Goal: Find specific page/section: Find specific page/section

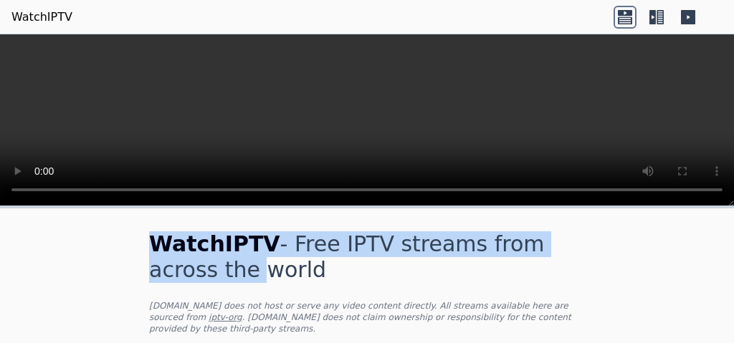
click at [650, 168] on div "WatchIPTV - Free IPTV streams from across the world [DOMAIN_NAME] does not host…" at bounding box center [367, 188] width 734 height 309
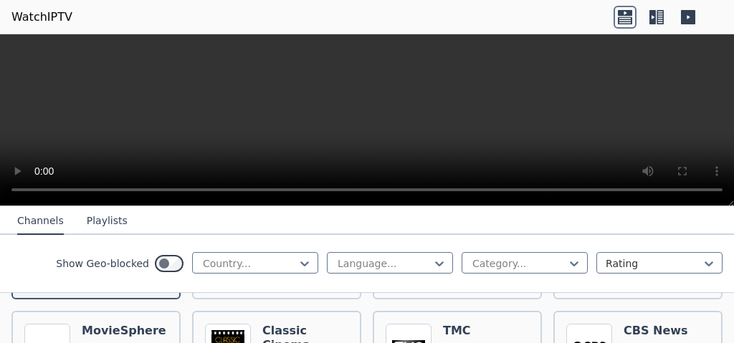
scroll to position [315, 0]
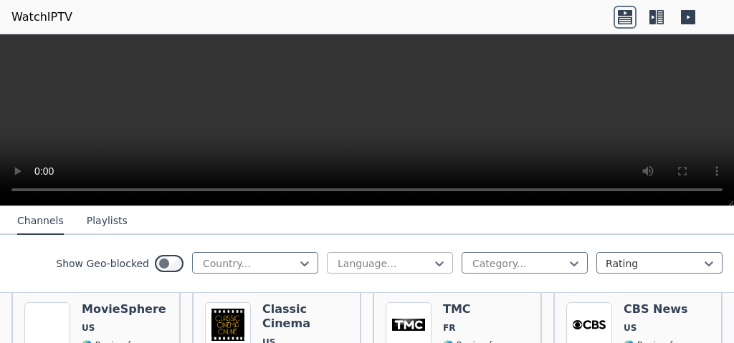
click at [416, 265] on div at bounding box center [384, 264] width 96 height 14
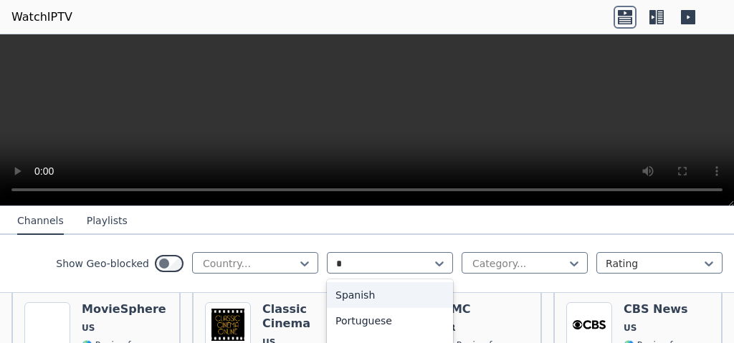
type input "**"
click at [396, 298] on div "Portuguese" at bounding box center [390, 295] width 126 height 26
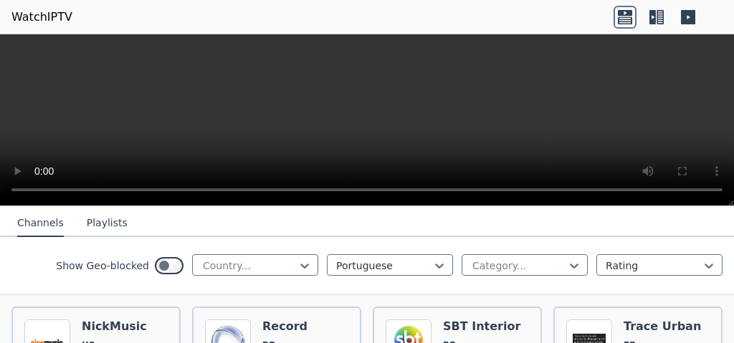
scroll to position [144, 0]
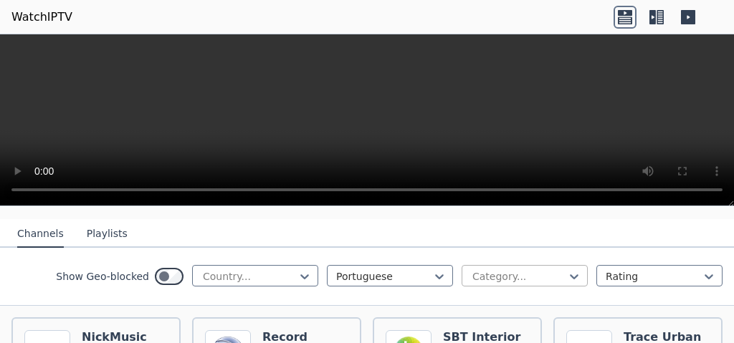
click at [510, 270] on div at bounding box center [519, 277] width 96 height 14
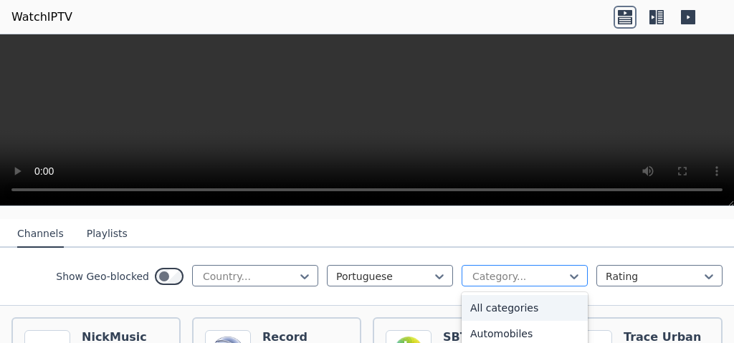
type input "*"
type input "***"
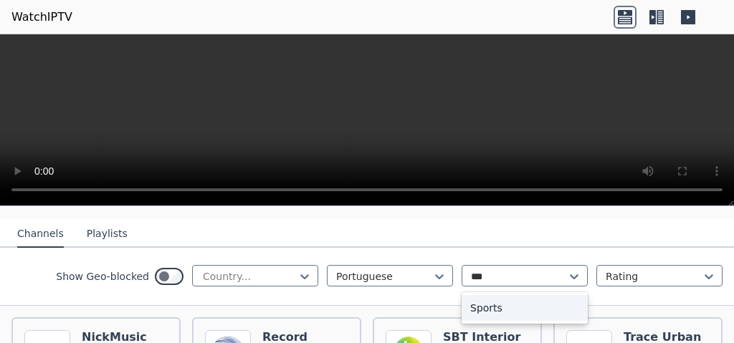
click at [493, 295] on div "Sports" at bounding box center [525, 308] width 126 height 26
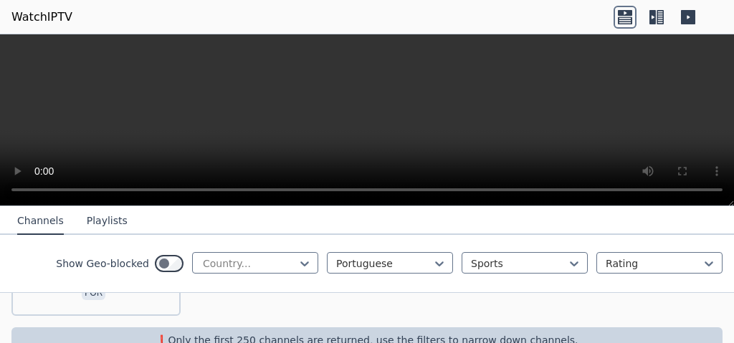
scroll to position [293, 0]
